Goal: Task Accomplishment & Management: Complete application form

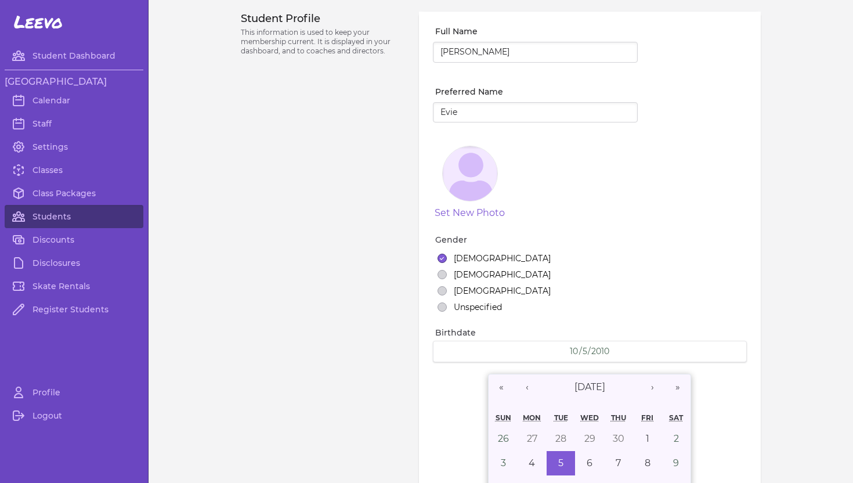
select select "WA"
select select "youth_figure"
select select "18"
click at [52, 218] on link "Students" at bounding box center [74, 216] width 139 height 23
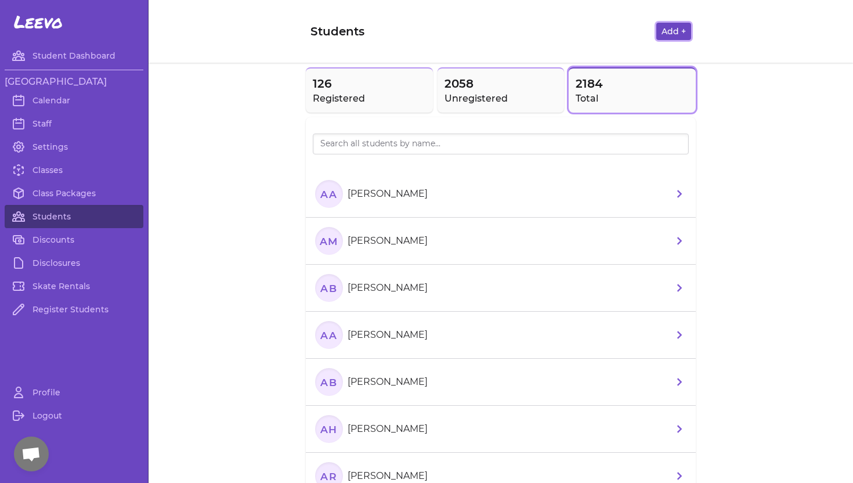
click at [666, 32] on button "Add +" at bounding box center [673, 31] width 35 height 17
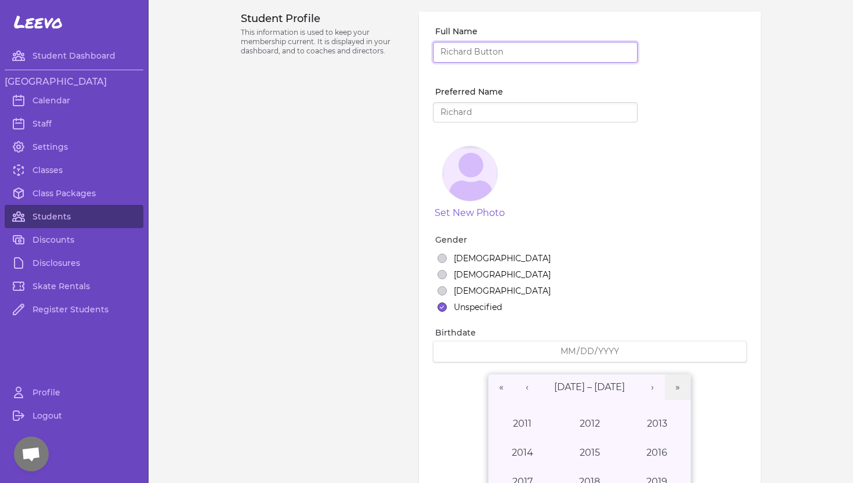
click at [533, 50] on input "Full Name" at bounding box center [535, 52] width 205 height 21
click at [498, 52] on input "Full Name" at bounding box center [535, 52] width 205 height 21
click at [508, 50] on input "Full Name" at bounding box center [535, 52] width 205 height 21
click at [508, 53] on input "Full Name" at bounding box center [535, 52] width 205 height 21
